Goal: Book appointment/travel/reservation

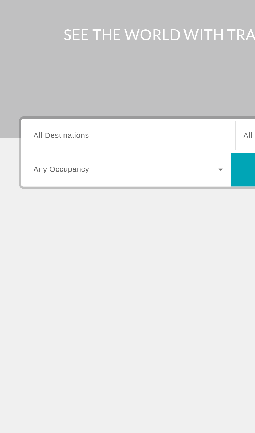
click at [81, 125] on input "Destination All Destinations" at bounding box center [70, 124] width 105 height 6
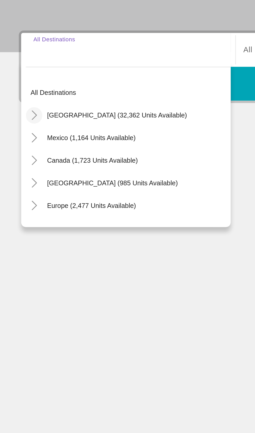
click at [18, 161] on icon "Toggle United States (32,362 units available)" at bounding box center [18, 159] width 5 height 5
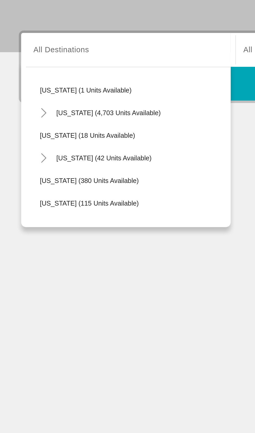
scroll to position [76, 0]
click at [27, 158] on mat-icon "Toggle Florida (4,703 units available)" at bounding box center [24, 158] width 9 height 9
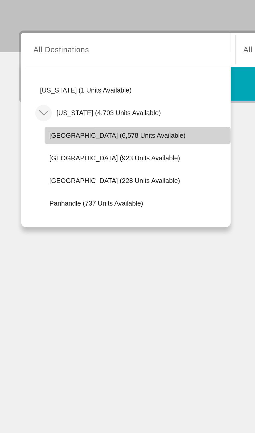
click at [72, 172] on span "[GEOGRAPHIC_DATA] (6,578 units available)" at bounding box center [64, 171] width 75 height 4
type input "**********"
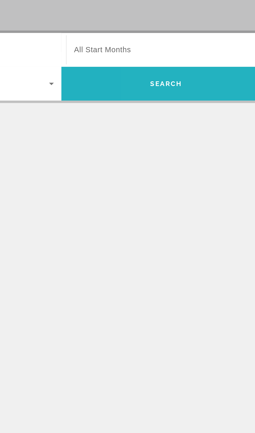
click at [184, 149] on span "Search widget" at bounding box center [185, 142] width 116 height 19
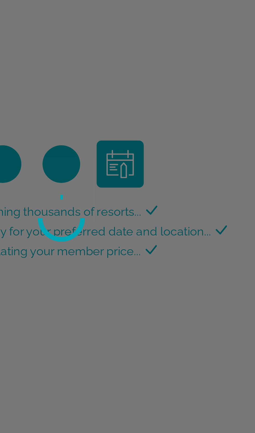
scroll to position [40, 0]
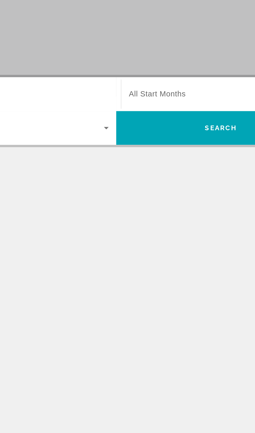
scroll to position [1, 0]
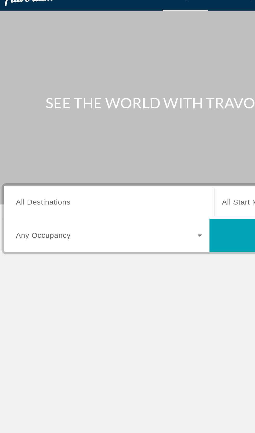
click at [89, 125] on input "Destination All Destinations" at bounding box center [70, 124] width 105 height 6
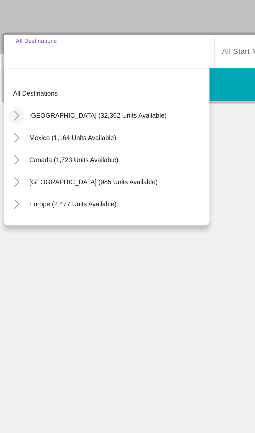
click at [20, 158] on icon "Toggle United States (32,362 units available)" at bounding box center [18, 159] width 5 height 5
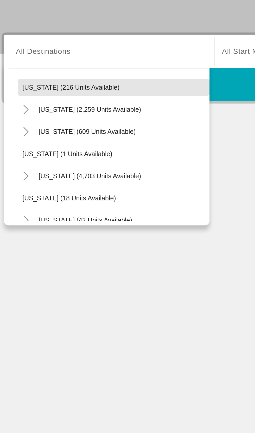
scroll to position [41, 0]
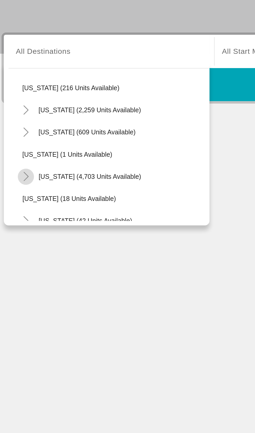
click at [24, 190] on mat-icon "Toggle Florida (4,703 units available)" at bounding box center [24, 194] width 9 height 9
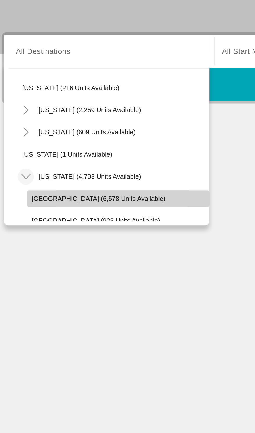
click at [66, 205] on span "[GEOGRAPHIC_DATA] (6,578 units available)" at bounding box center [64, 206] width 75 height 4
type input "**********"
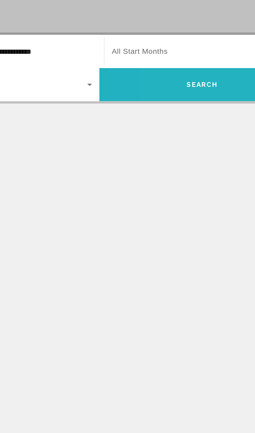
click at [178, 141] on span "Search" at bounding box center [186, 142] width 18 height 4
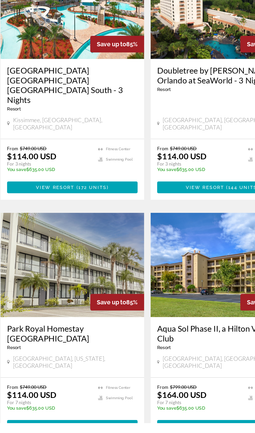
scroll to position [902, 0]
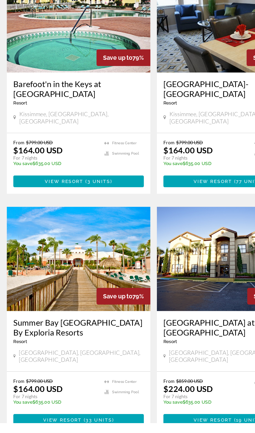
scroll to position [871, 0]
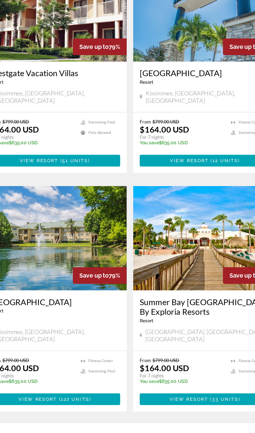
scroll to position [871, 0]
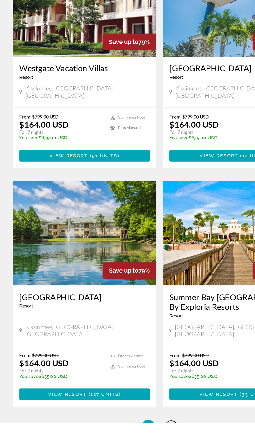
click at [137, 433] on span "4" at bounding box center [136, 436] width 3 height 6
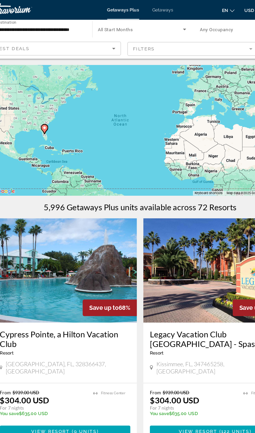
click at [144, 8] on span "Getaways" at bounding box center [145, 8] width 17 height 4
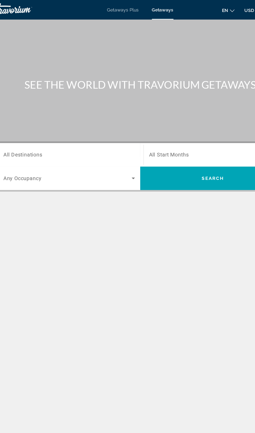
click at [89, 125] on input "Destination All Destinations" at bounding box center [70, 124] width 105 height 6
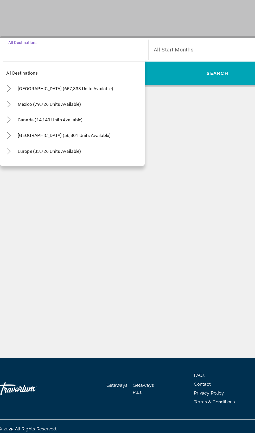
scroll to position [8, 0]
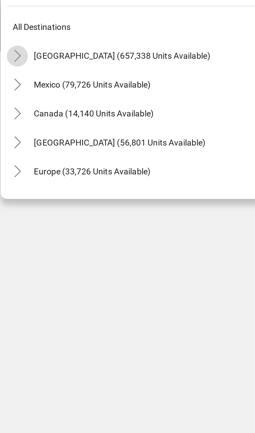
click at [21, 148] on span "Toggle United States (657,338 units available)" at bounding box center [19, 154] width 12 height 12
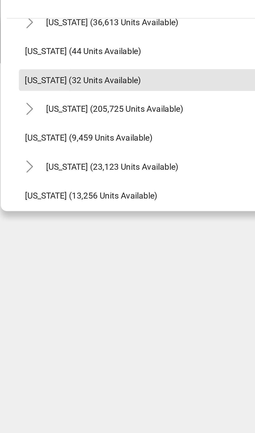
scroll to position [82, 0]
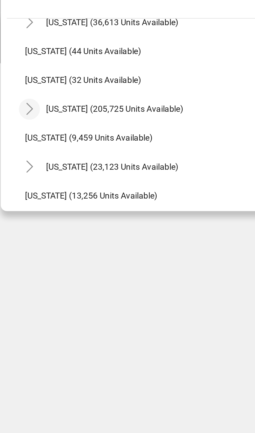
click at [22, 170] on icon "Toggle Florida (205,725 units available)" at bounding box center [24, 172] width 5 height 5
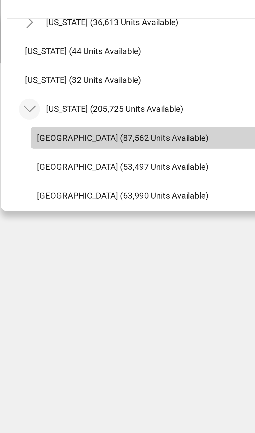
click at [66, 183] on span "Orlando & Disney Area (87,562 units available)" at bounding box center [64, 185] width 74 height 4
type input "**********"
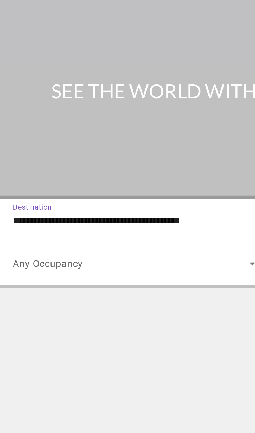
scroll to position [8, 0]
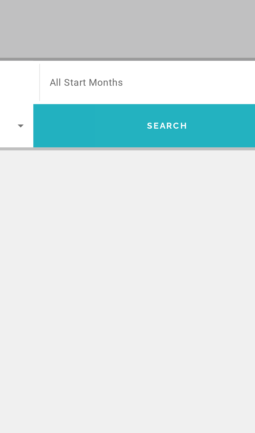
click at [187, 136] on span "Search widget" at bounding box center [185, 142] width 116 height 12
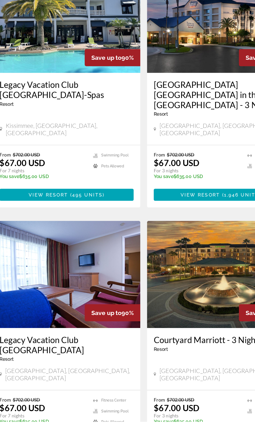
scroll to position [792, 0]
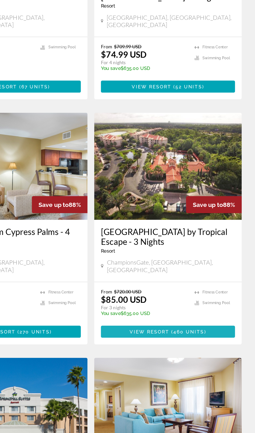
scroll to position [313, 0]
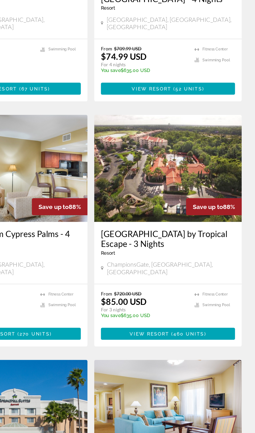
click at [199, 187] on img "Main content" at bounding box center [187, 182] width 114 height 83
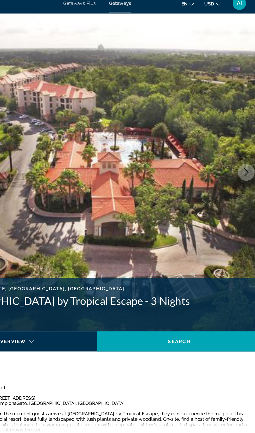
click at [236, 139] on img "Main content" at bounding box center [127, 139] width 255 height 247
click at [240, 138] on button "Next image" at bounding box center [243, 139] width 13 height 13
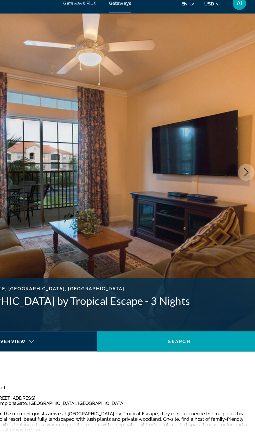
click at [235, 145] on img "Main content" at bounding box center [127, 139] width 255 height 247
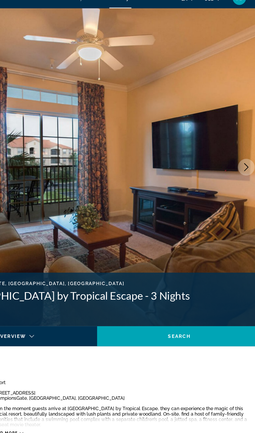
click at [245, 144] on button "Next image" at bounding box center [243, 139] width 13 height 13
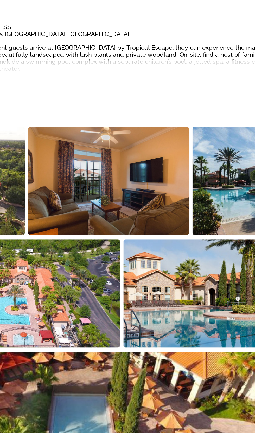
scroll to position [201, 0]
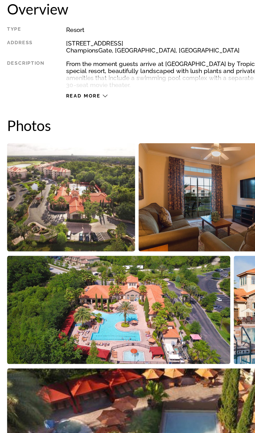
click at [64, 145] on span "Read more" at bounding box center [56, 144] width 21 height 3
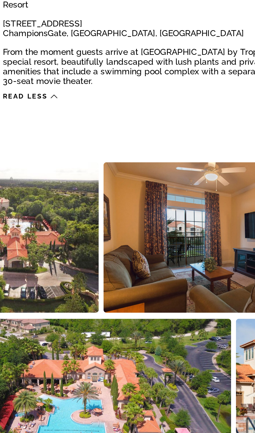
scroll to position [201, 0]
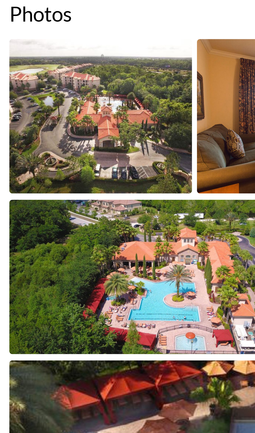
click at [67, 219] on img "Open full-screen image slider" at bounding box center [48, 205] width 76 height 65
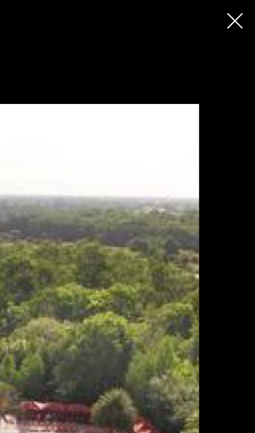
scroll to position [123, 0]
click at [246, 12] on button "Close slideshow" at bounding box center [246, 9] width 7 height 8
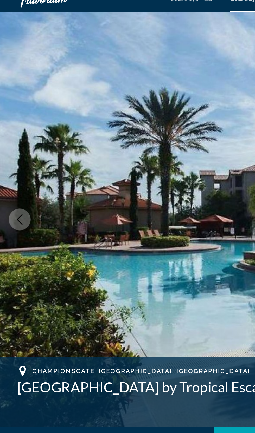
scroll to position [0, 0]
